Goal: Use online tool/utility: Utilize a website feature to perform a specific function

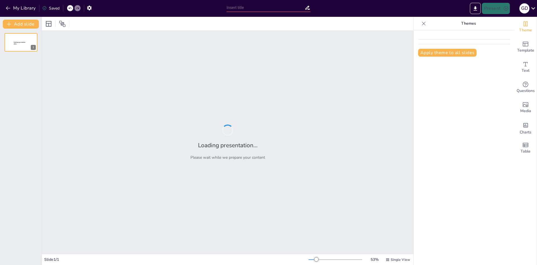
type input "New Sendsteps"
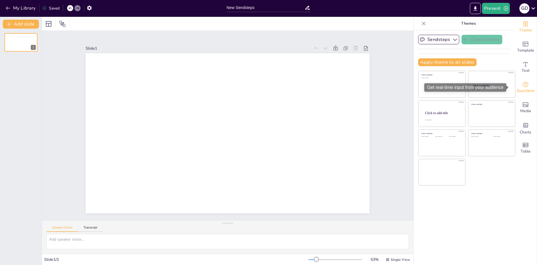
click at [526, 88] on span "Questions" at bounding box center [526, 91] width 18 height 6
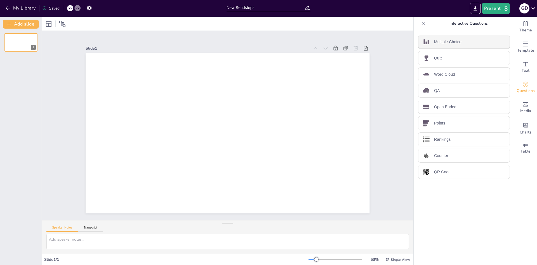
click at [456, 48] on div "Multiple Choice" at bounding box center [464, 42] width 92 height 14
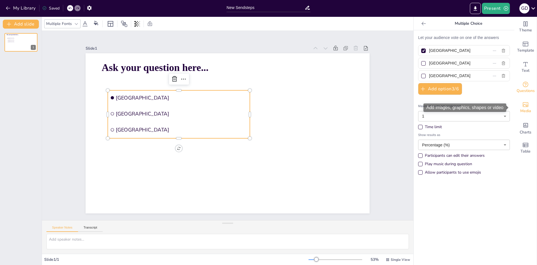
click at [517, 104] on div "Media" at bounding box center [526, 107] width 22 height 20
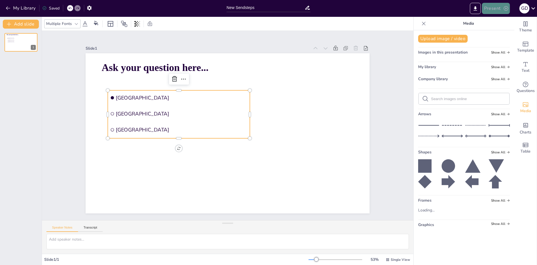
click at [502, 9] on button "Present" at bounding box center [496, 8] width 28 height 11
click at [398, 72] on div at bounding box center [268, 132] width 537 height 265
click at [518, 23] on div "Theme" at bounding box center [526, 27] width 22 height 20
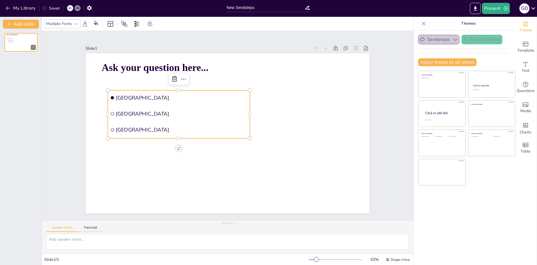
click at [439, 42] on button "Sendsteps" at bounding box center [438, 40] width 41 height 10
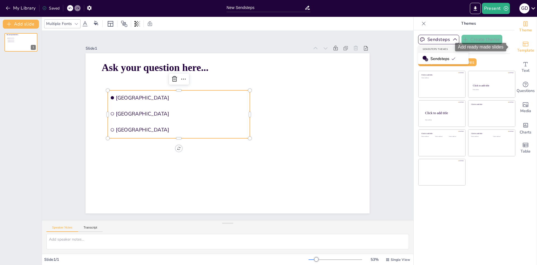
click at [523, 44] on icon "Add ready made slides" at bounding box center [526, 44] width 7 height 7
